Goal: Task Accomplishment & Management: Manage account settings

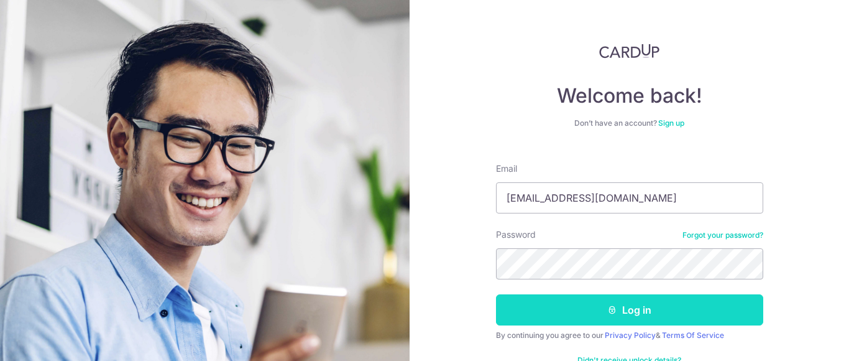
click at [604, 323] on button "Log in" at bounding box center [629, 309] width 267 height 31
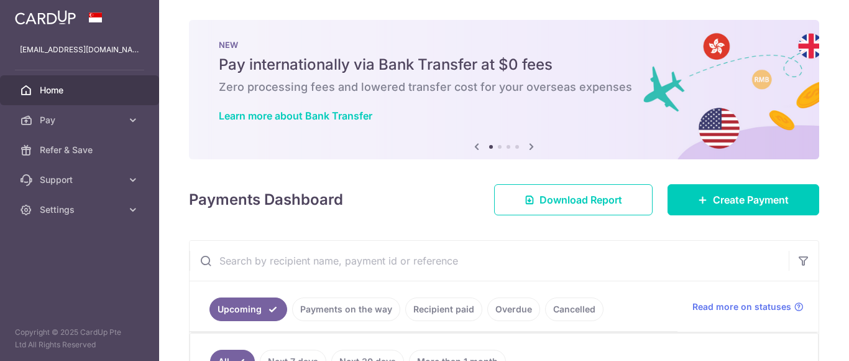
click at [849, 277] on div "× Pause Schedule Pause all future payments in this series Pause just this one p…" at bounding box center [504, 180] width 690 height 361
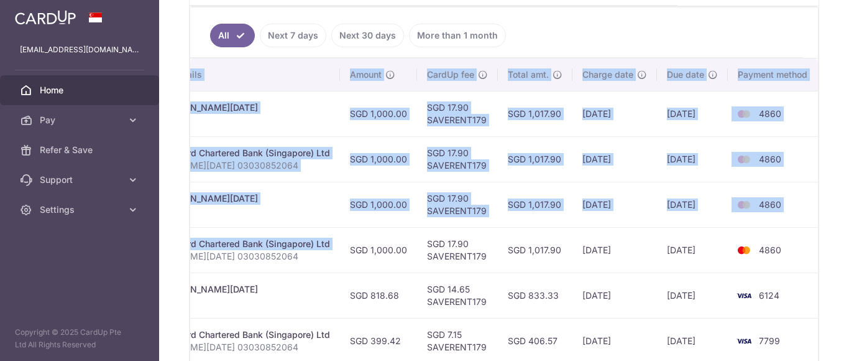
click at [802, 260] on td "4860" at bounding box center [775, 249] width 95 height 45
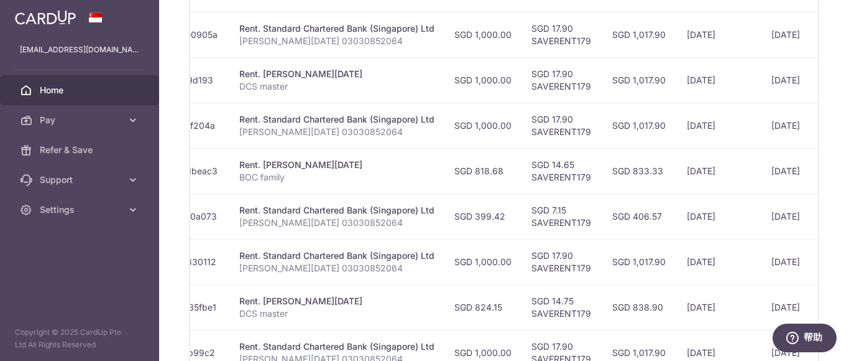
scroll to position [0, 0]
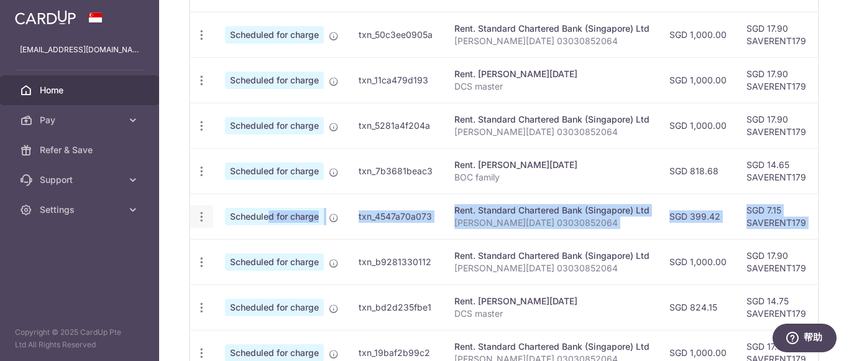
drag, startPoint x: 786, startPoint y: 218, endPoint x: 208, endPoint y: 216, distance: 577.7
click at [227, 216] on tr "Update payment Cancel payment Scheduled for charge txn_4547a70a073 Rent. Standa…" at bounding box center [666, 215] width 952 height 45
click at [201, 215] on icon "button" at bounding box center [201, 216] width 13 height 13
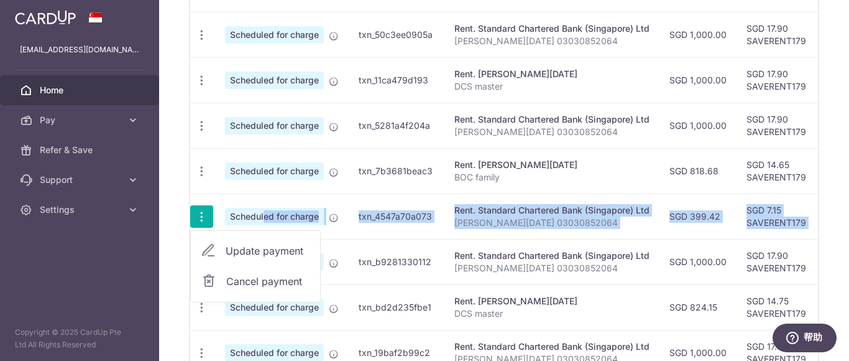
click at [266, 252] on span "Update payment" at bounding box center [268, 250] width 85 height 15
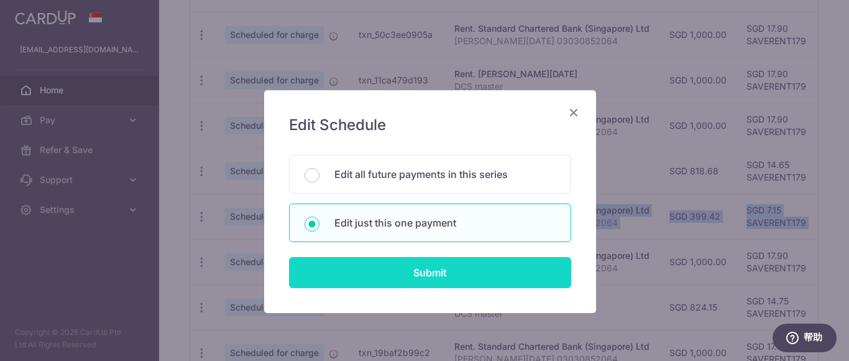
click at [386, 279] on input "Submit" at bounding box center [430, 272] width 282 height 31
radio input "true"
type input "399.42"
type input "30/09/2025"
type input "JIN XIAOXUE 03030852064"
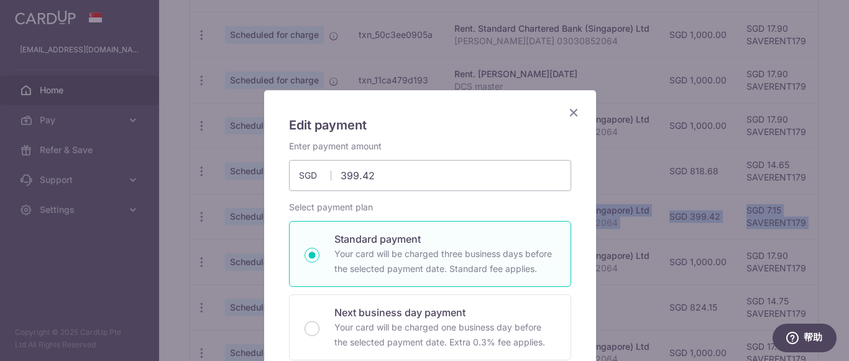
type input "SAVERENT179"
drag, startPoint x: 363, startPoint y: 175, endPoint x: 223, endPoint y: 141, distance: 143.4
click at [223, 141] on div "Edit payment By clicking apply, you will make changes to all payments to Standa…" at bounding box center [424, 180] width 849 height 361
type input "371.97"
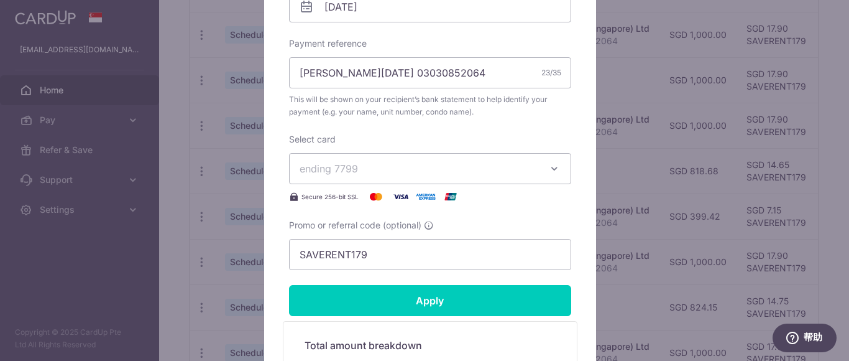
scroll to position [435, 0]
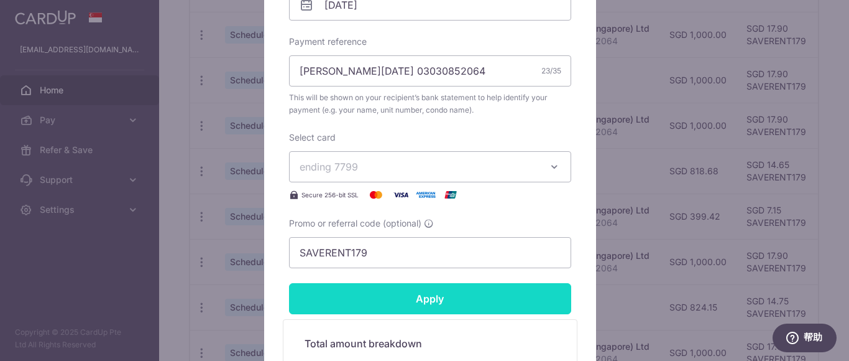
click at [461, 298] on input "Apply" at bounding box center [430, 298] width 282 height 31
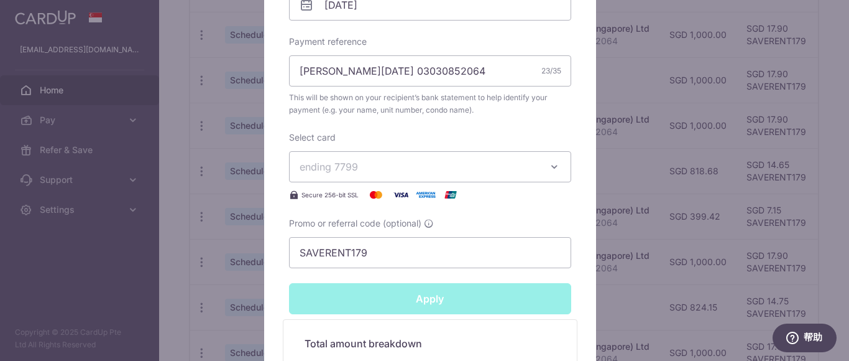
type input "Successfully Applied"
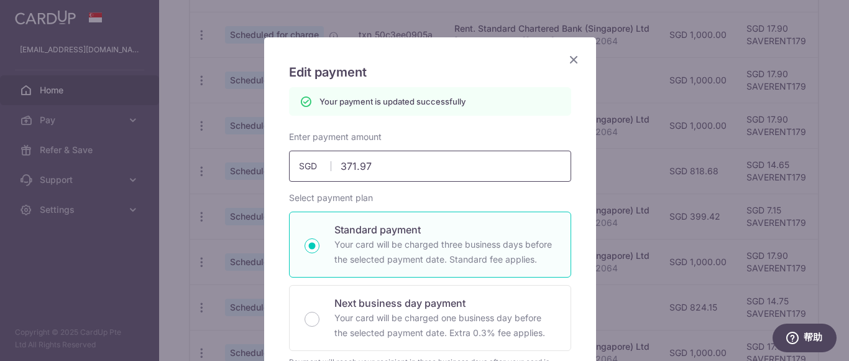
scroll to position [0, 0]
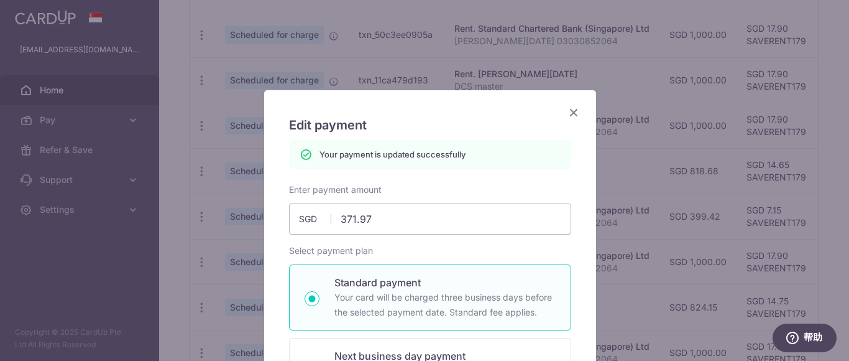
click at [566, 111] on icon "Close" at bounding box center [573, 112] width 15 height 16
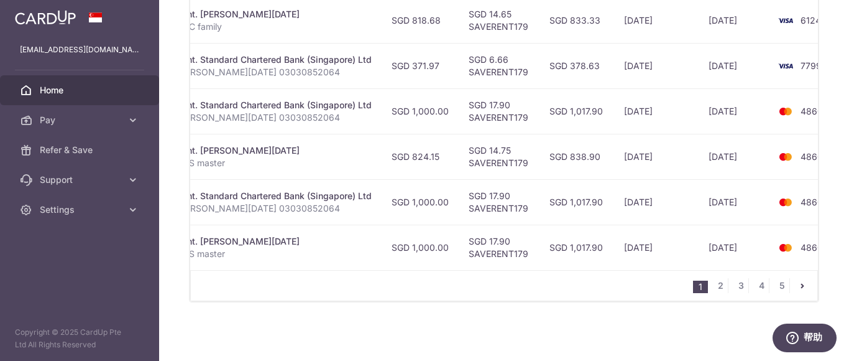
drag, startPoint x: 589, startPoint y: 301, endPoint x: 637, endPoint y: 222, distance: 92.0
click at [590, 301] on div "All Next 7 days Next 30 days More than 1 month Status Payment ID Payment detail…" at bounding box center [504, 16] width 629 height 570
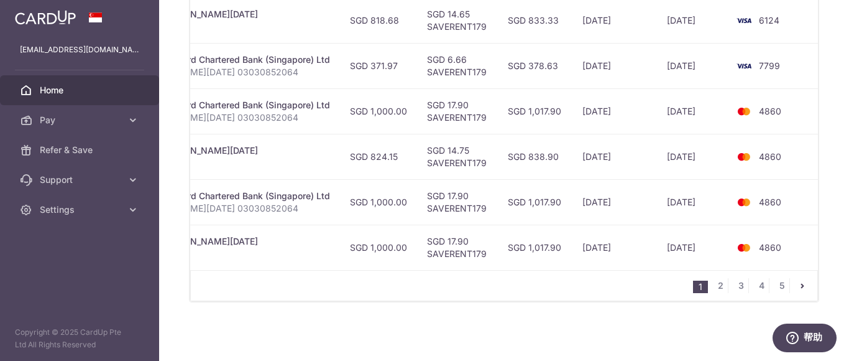
drag, startPoint x: 821, startPoint y: 199, endPoint x: 849, endPoint y: 199, distance: 27.4
click at [849, 199] on div "× Pause Schedule Pause all future payments in this series Pause just this one p…" at bounding box center [504, 180] width 690 height 361
click at [788, 206] on td "4860" at bounding box center [775, 201] width 95 height 45
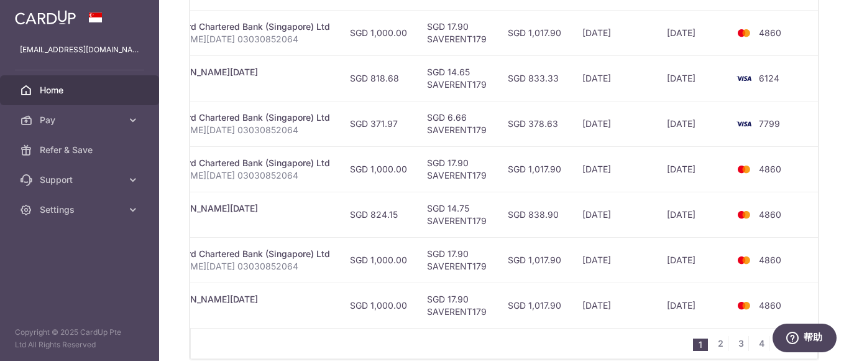
scroll to position [542, 0]
